Goal: Information Seeking & Learning: Learn about a topic

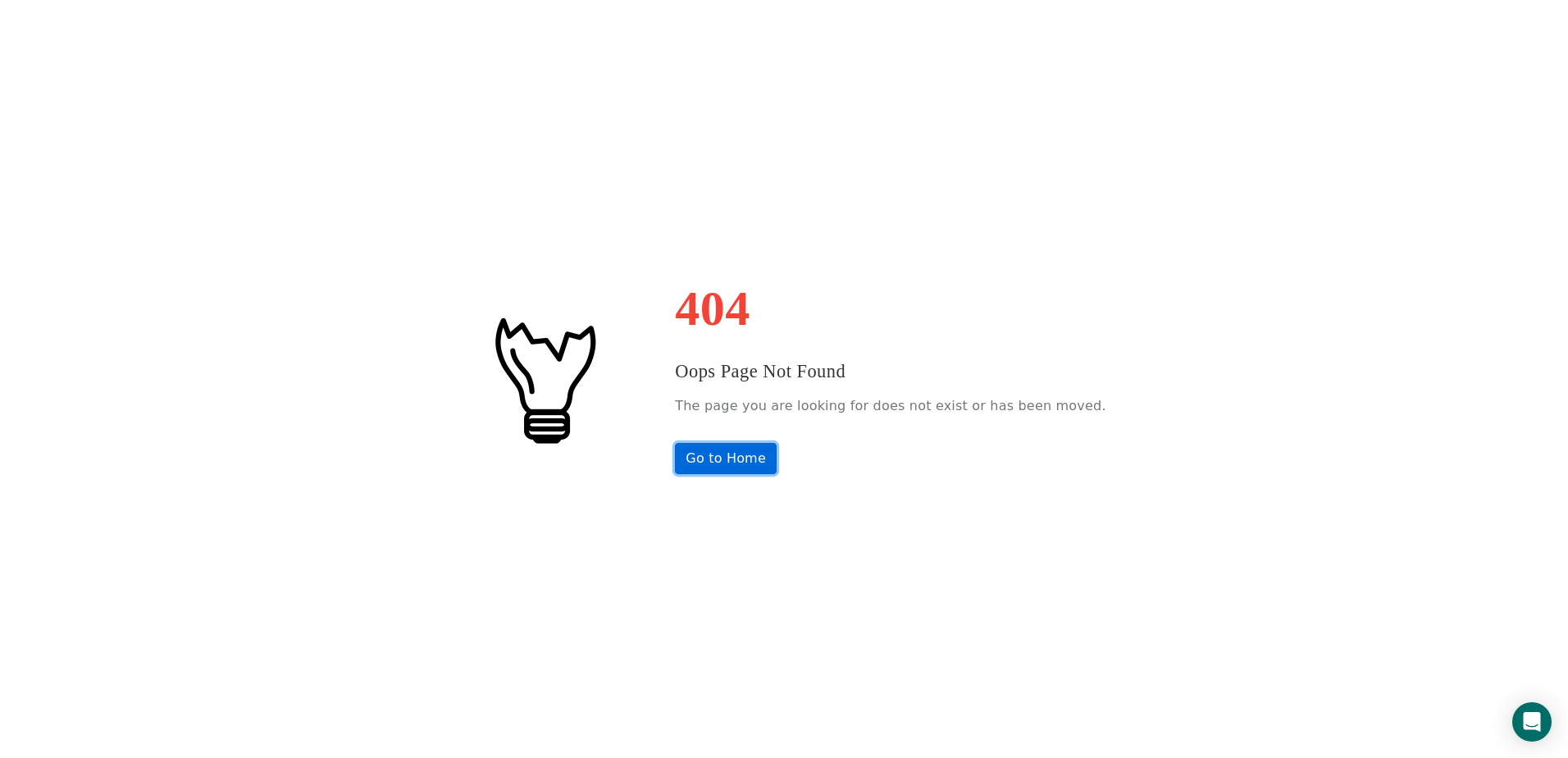
click at [777, 465] on link "Go to Home" at bounding box center [726, 458] width 102 height 31
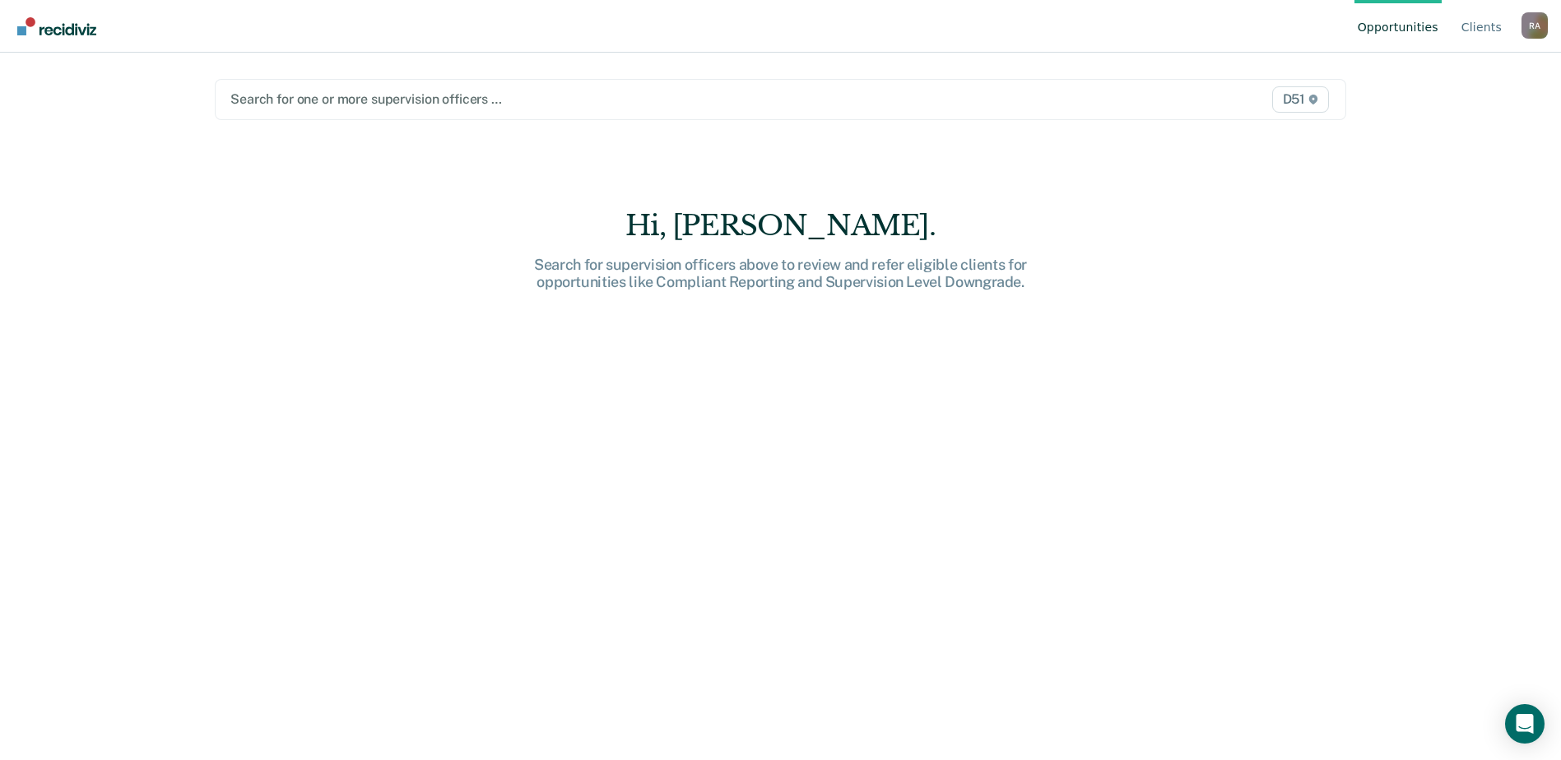
click at [434, 95] on div at bounding box center [614, 99] width 769 height 19
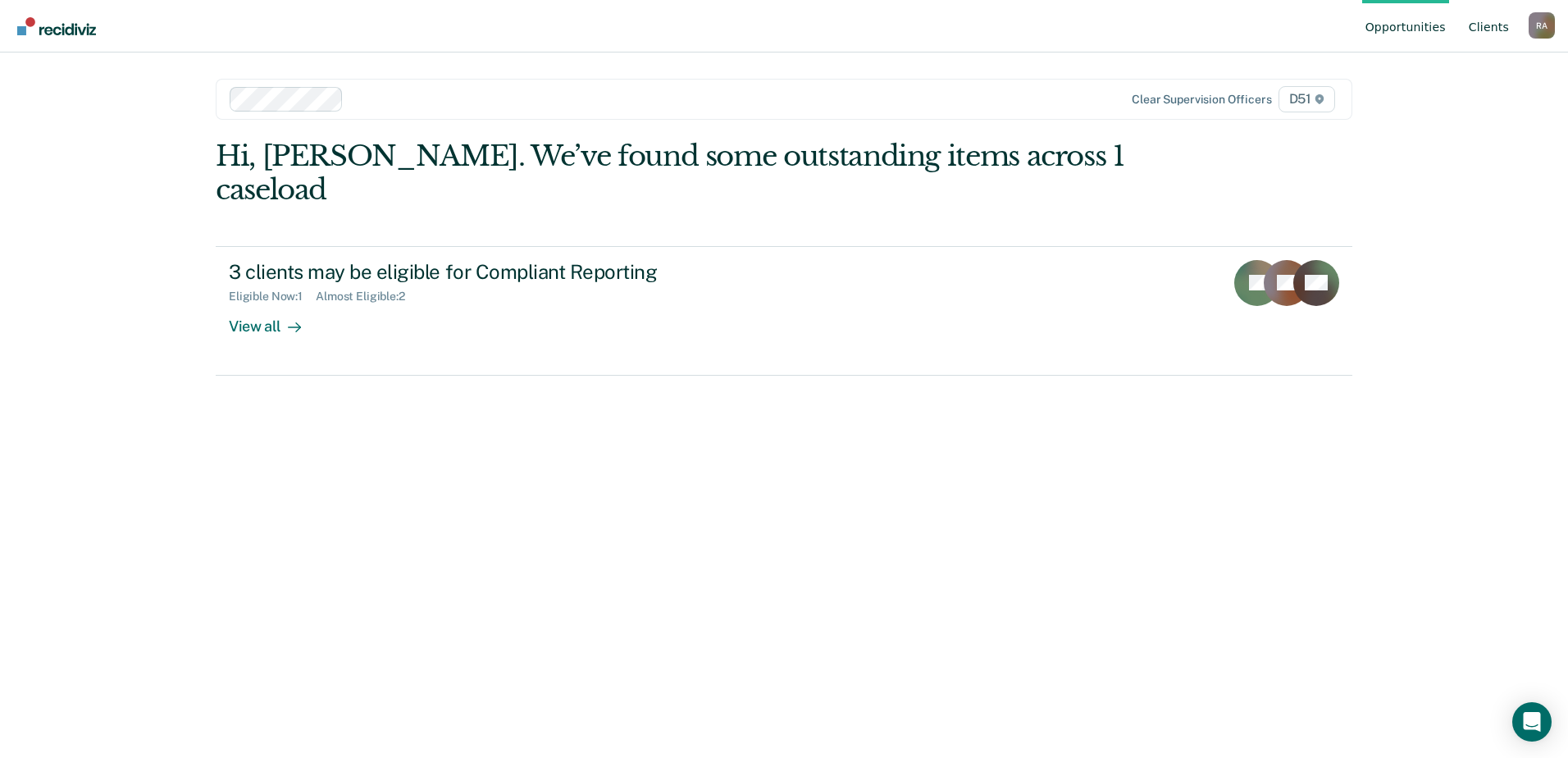
click at [1493, 28] on link "Client s" at bounding box center [1488, 26] width 47 height 53
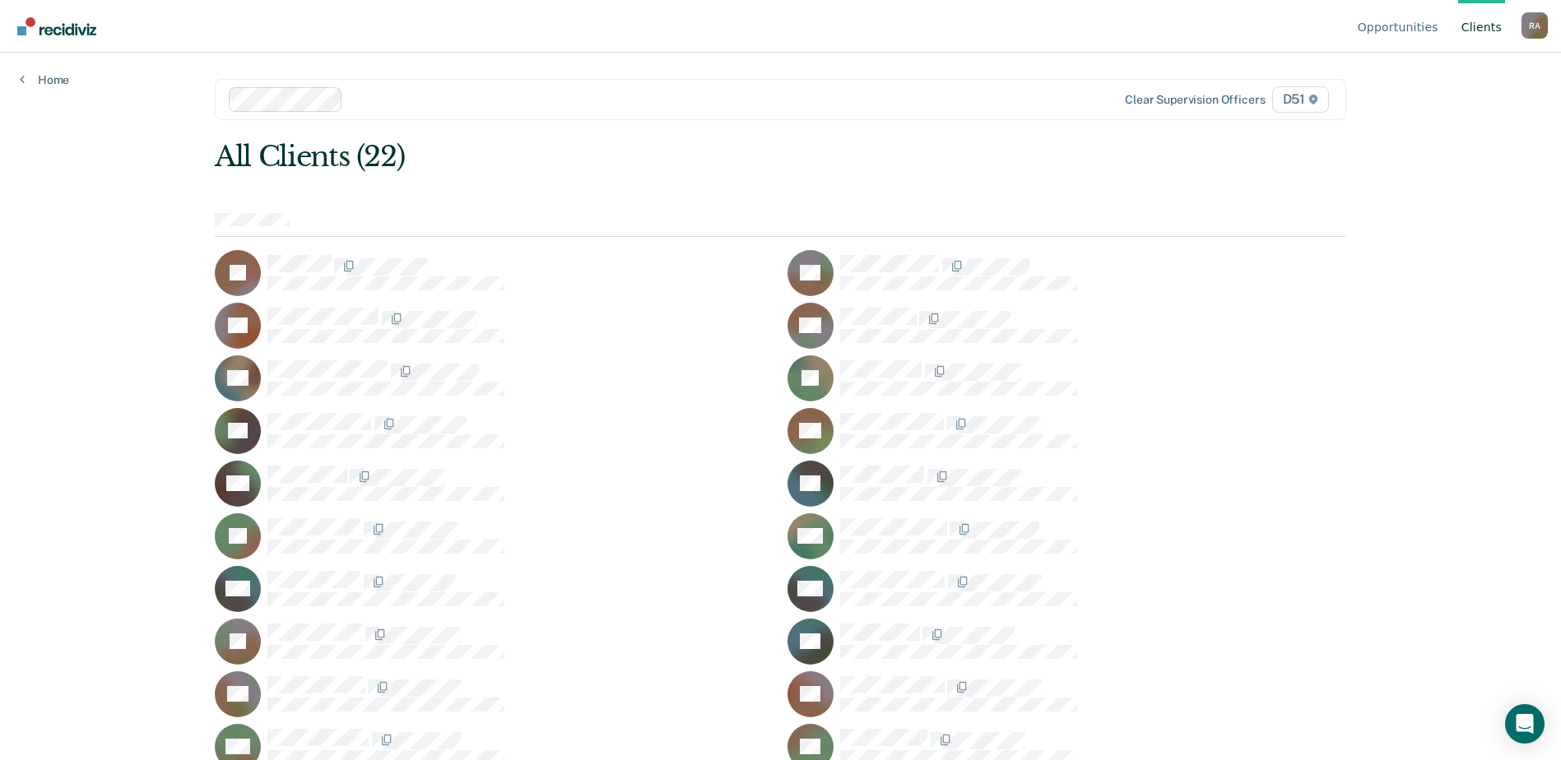
scroll to position [60, 0]
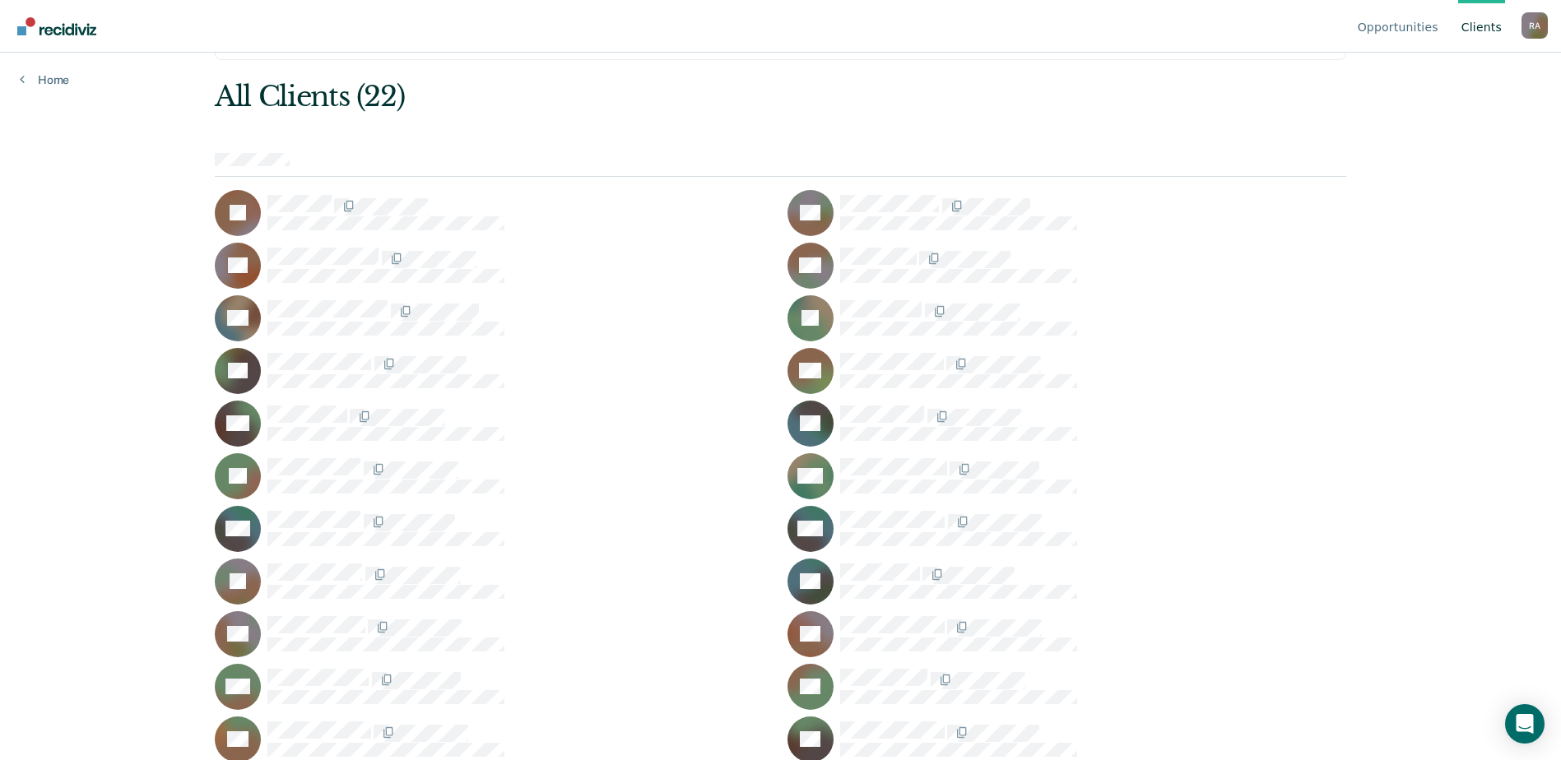
click at [1272, 494] on div "KM" at bounding box center [1066, 476] width 559 height 46
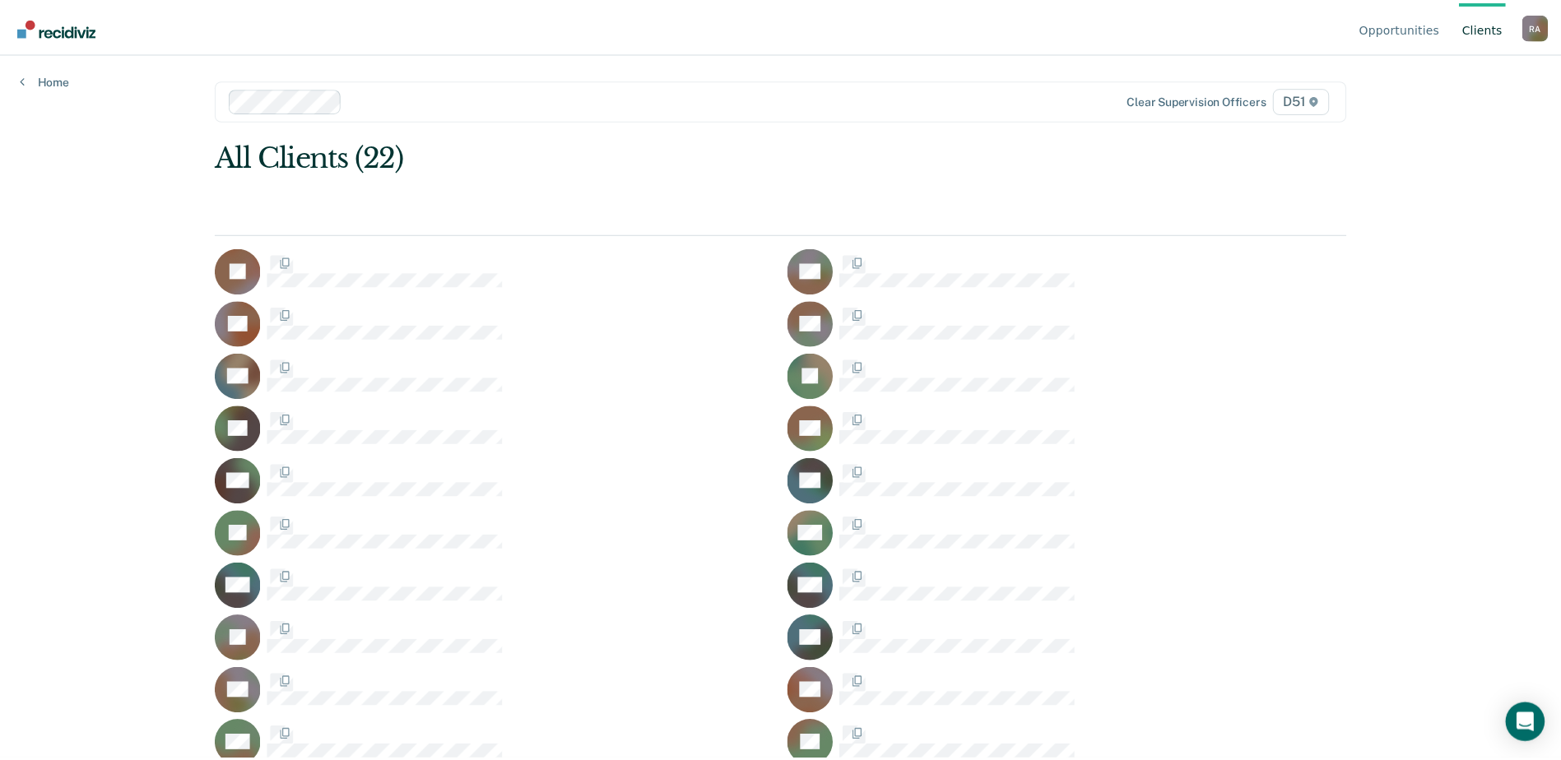
scroll to position [60, 0]
